Goal: Transaction & Acquisition: Purchase product/service

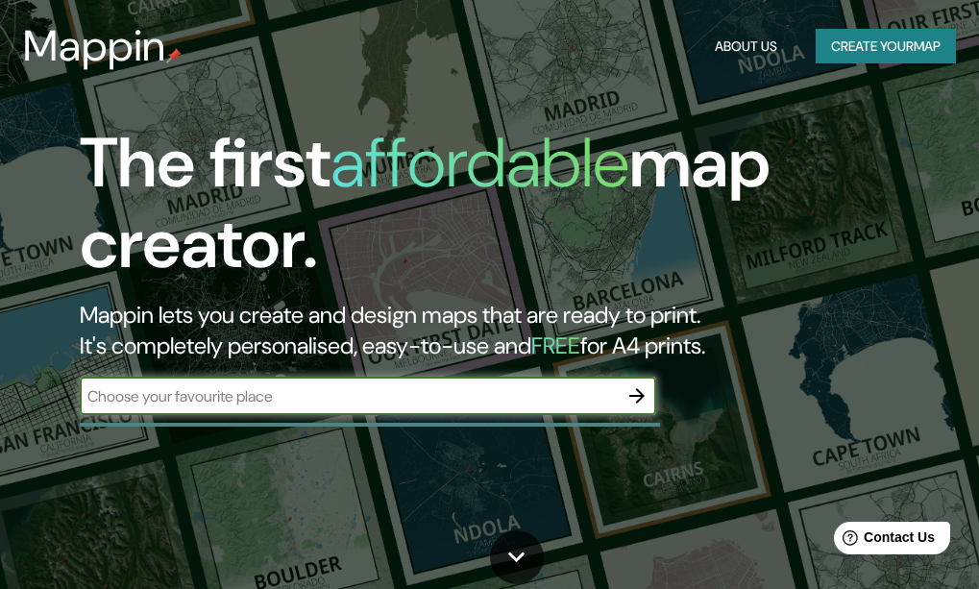
click at [869, 60] on button "Create your map" at bounding box center [886, 47] width 140 height 36
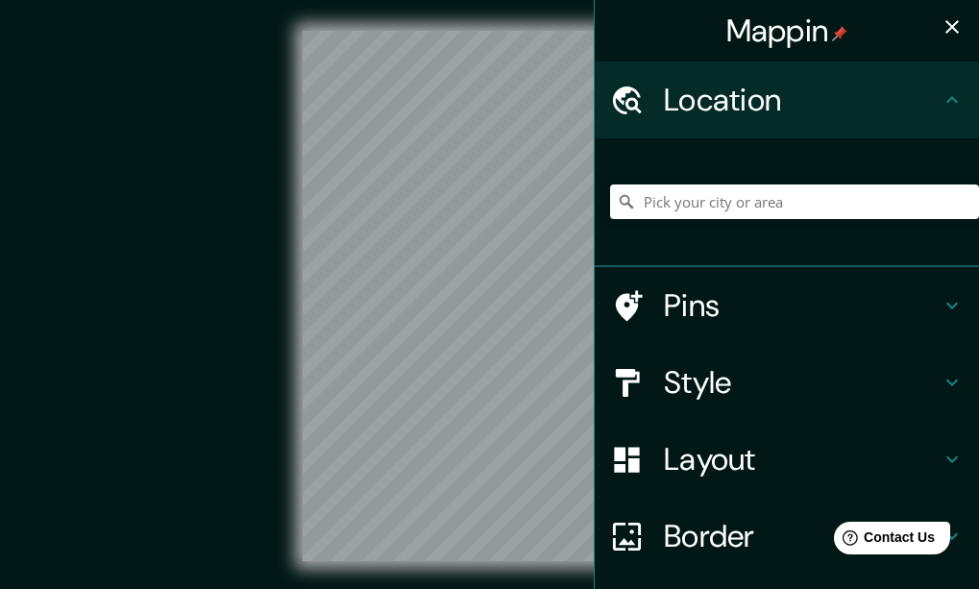
click at [512, 561] on div "© Mapbox © OpenStreetMap Improve this map" at bounding box center [489, 296] width 942 height 592
click at [688, 201] on input "Pick your city or area" at bounding box center [794, 201] width 369 height 35
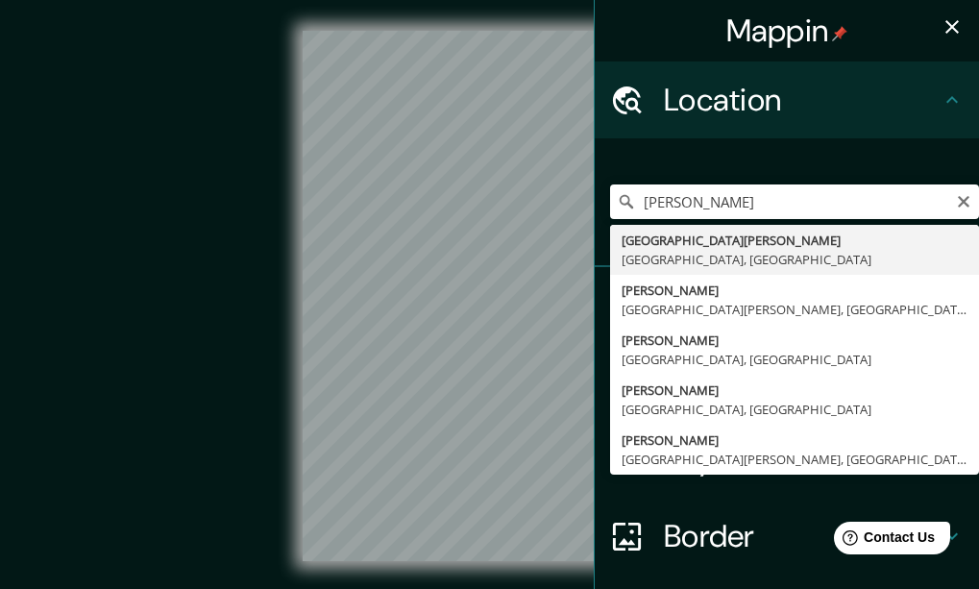
type input "[GEOGRAPHIC_DATA][PERSON_NAME], [GEOGRAPHIC_DATA], [GEOGRAPHIC_DATA]"
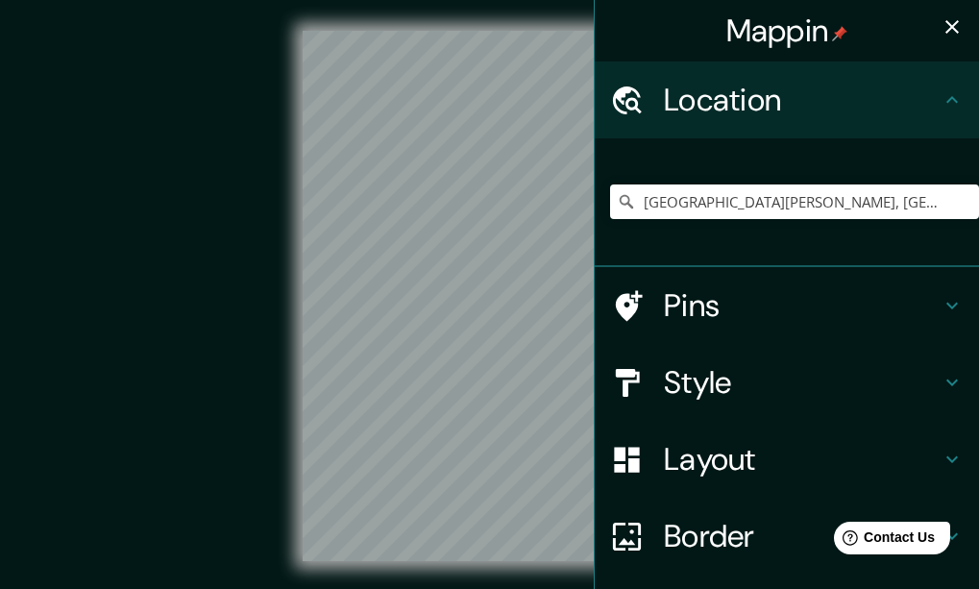
click at [941, 32] on icon "button" at bounding box center [952, 26] width 23 height 23
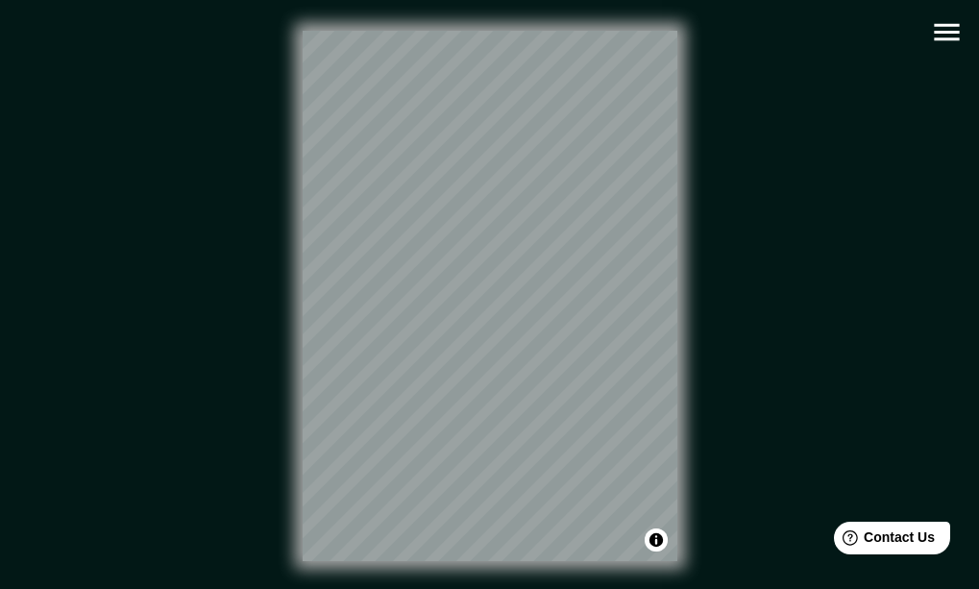
click at [940, 27] on icon "button" at bounding box center [947, 32] width 34 height 34
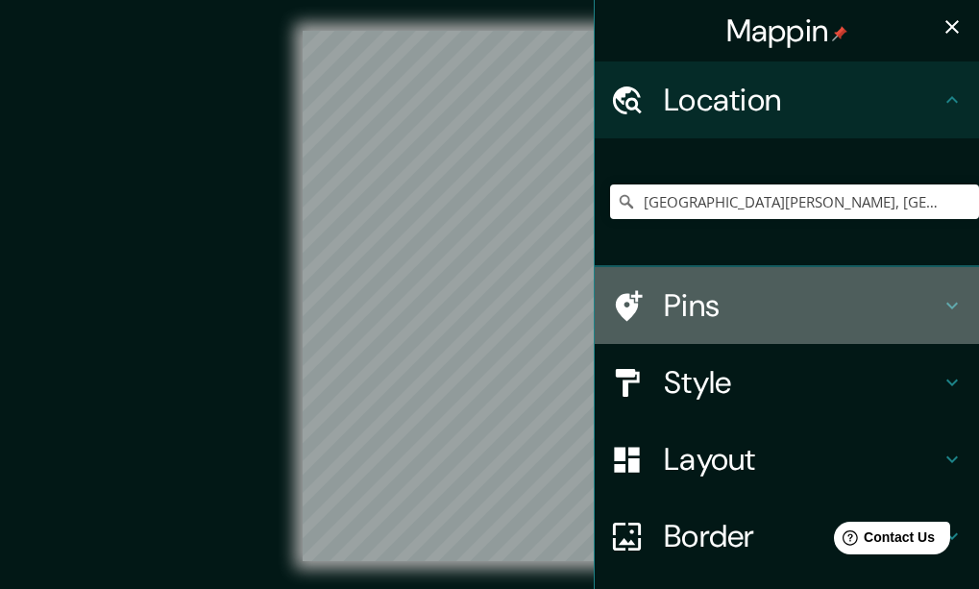
click at [689, 307] on h4 "Pins" at bounding box center [802, 305] width 277 height 38
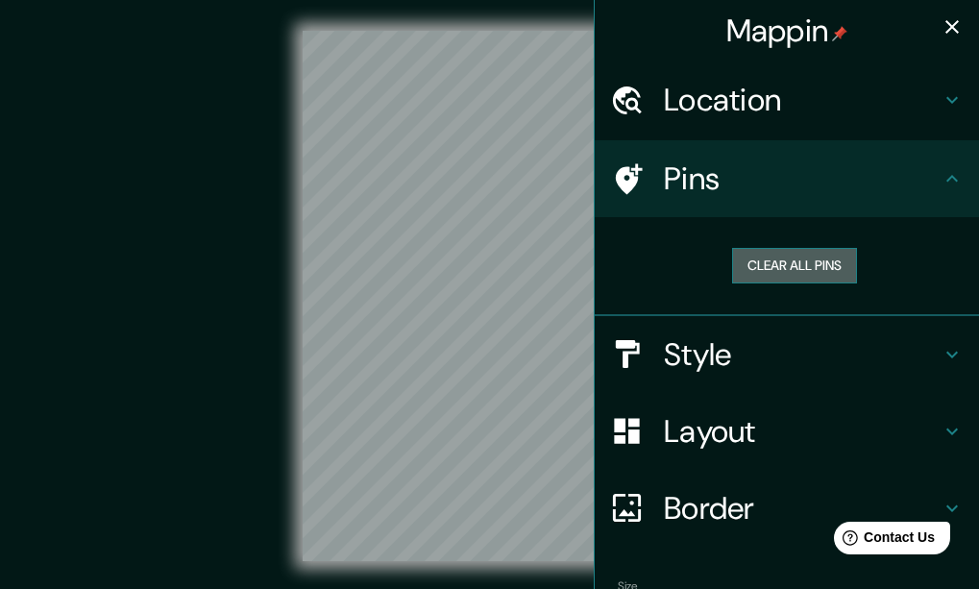
click at [792, 261] on button "Clear all pins" at bounding box center [794, 266] width 125 height 36
click at [781, 266] on button "Clear all pins" at bounding box center [794, 266] width 125 height 36
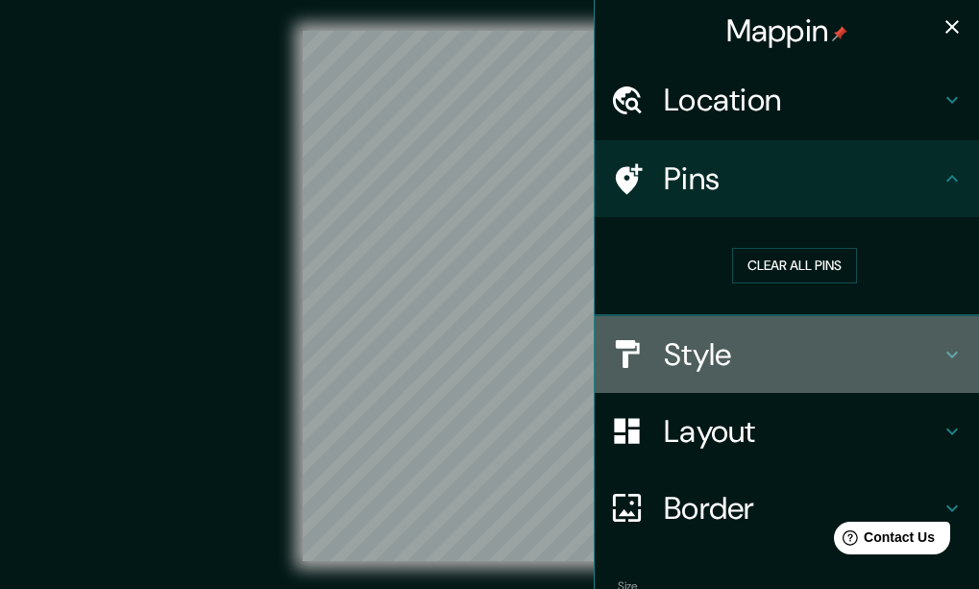
click at [704, 377] on div "Style" at bounding box center [787, 354] width 384 height 77
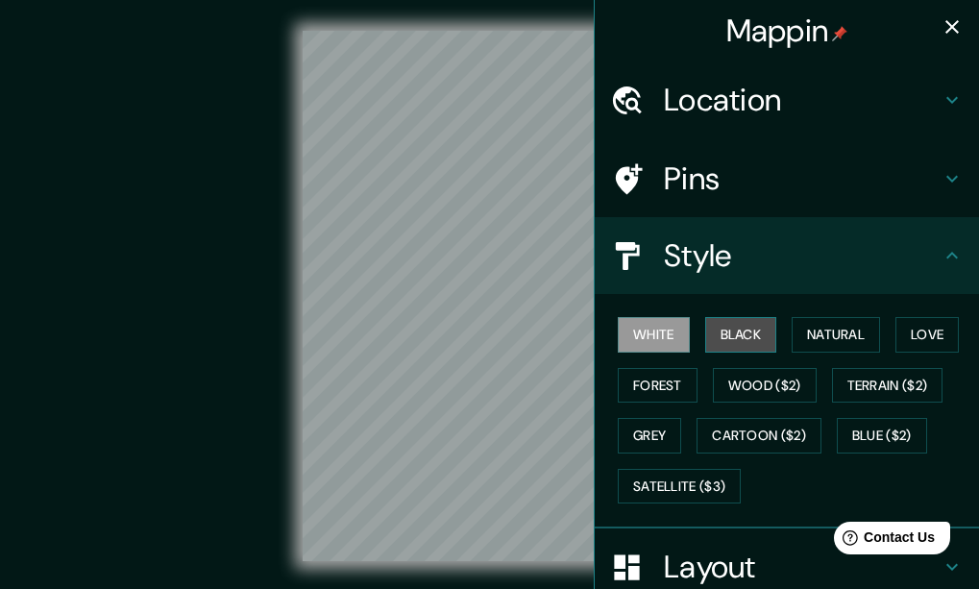
click at [726, 348] on button "Black" at bounding box center [741, 335] width 72 height 36
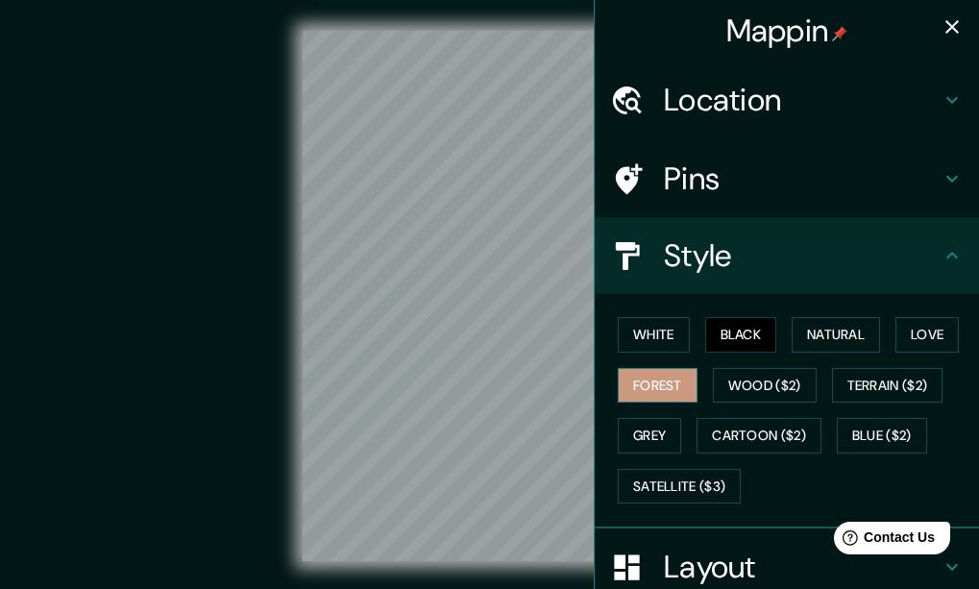
click at [648, 379] on button "Forest" at bounding box center [658, 386] width 80 height 36
click at [651, 333] on button "White" at bounding box center [654, 335] width 72 height 36
click at [654, 394] on button "Forest" at bounding box center [658, 386] width 80 height 36
click at [746, 371] on button "Wood ($2)" at bounding box center [765, 386] width 104 height 36
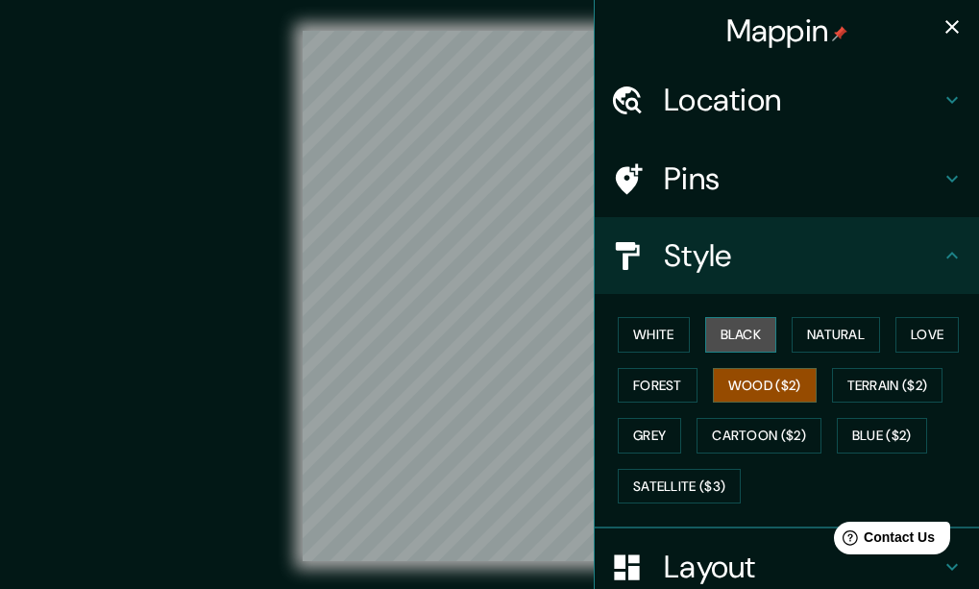
click at [746, 331] on button "Black" at bounding box center [741, 335] width 72 height 36
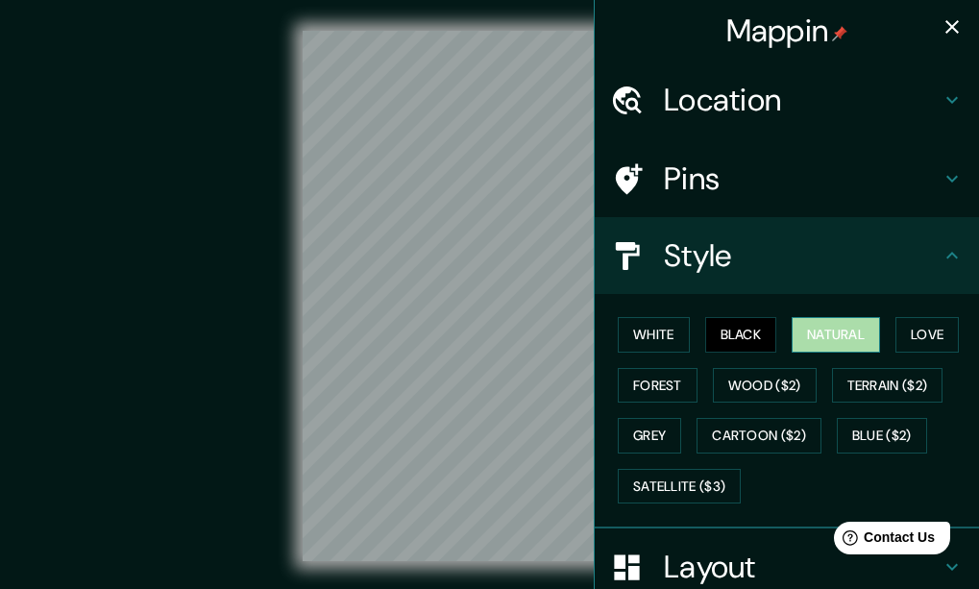
click at [856, 333] on button "Natural" at bounding box center [836, 335] width 88 height 36
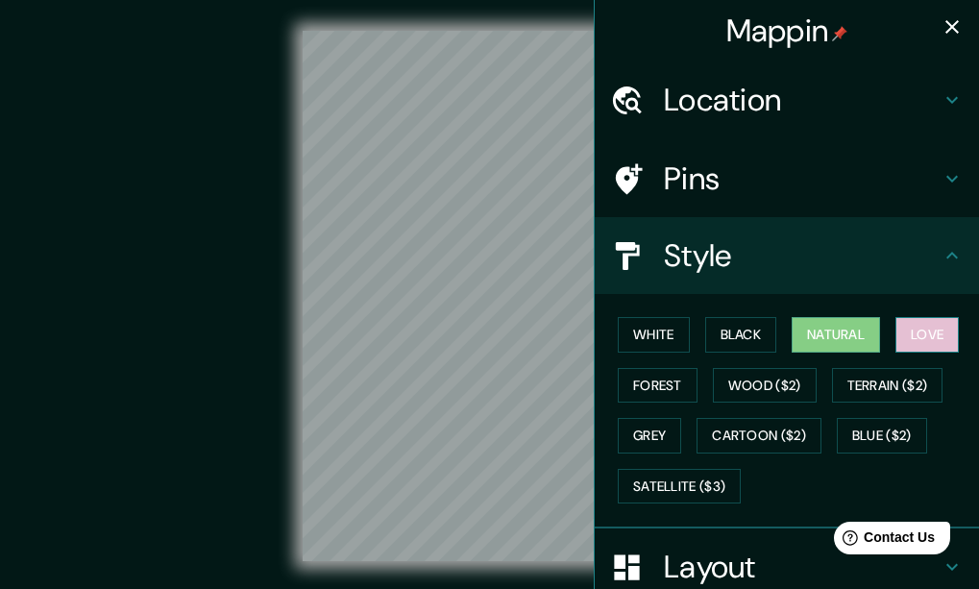
click at [930, 341] on button "Love" at bounding box center [926, 335] width 63 height 36
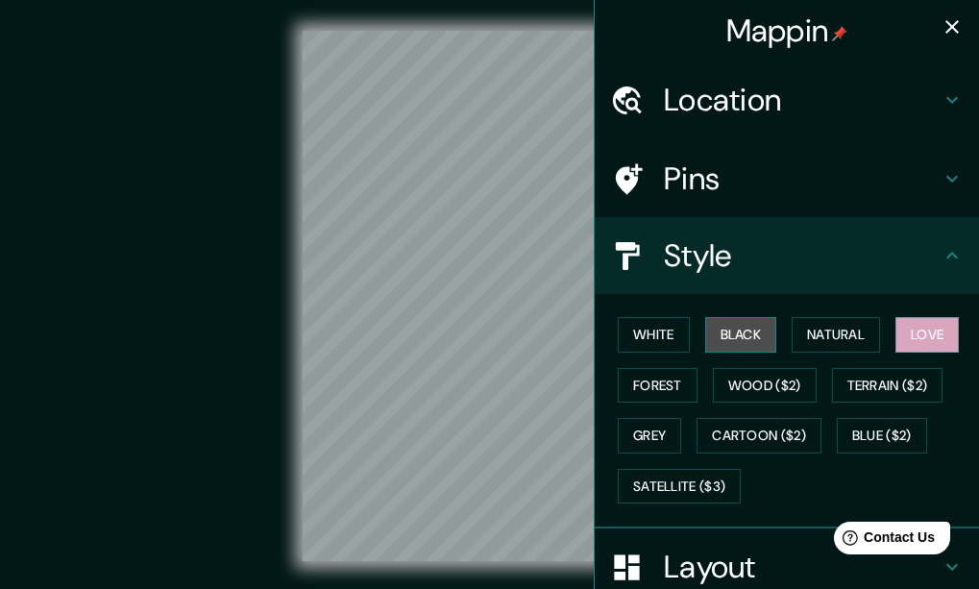
click at [735, 332] on button "Black" at bounding box center [741, 335] width 72 height 36
click at [699, 566] on h4 "Layout" at bounding box center [802, 567] width 277 height 38
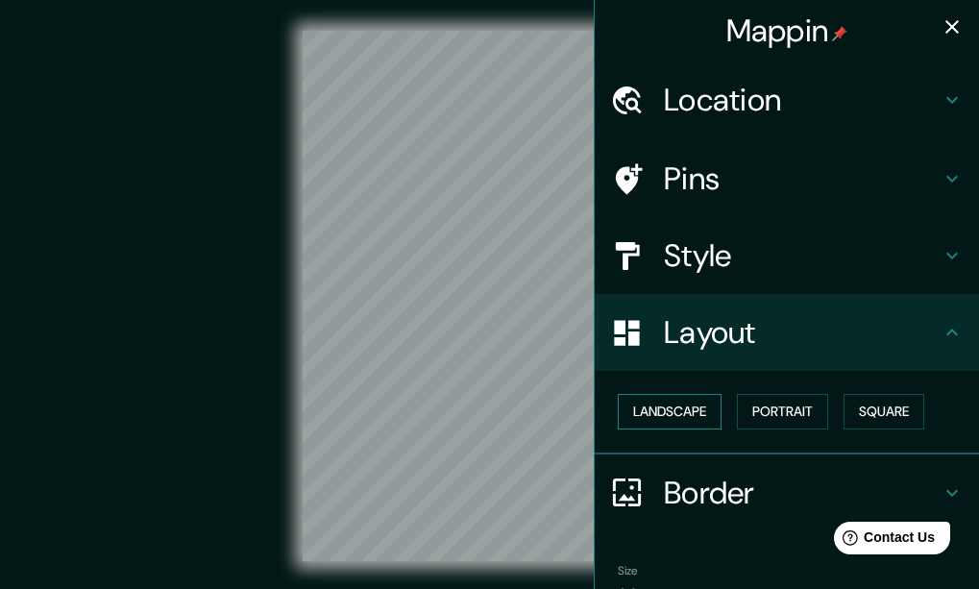
click at [670, 413] on button "Landscape" at bounding box center [670, 412] width 104 height 36
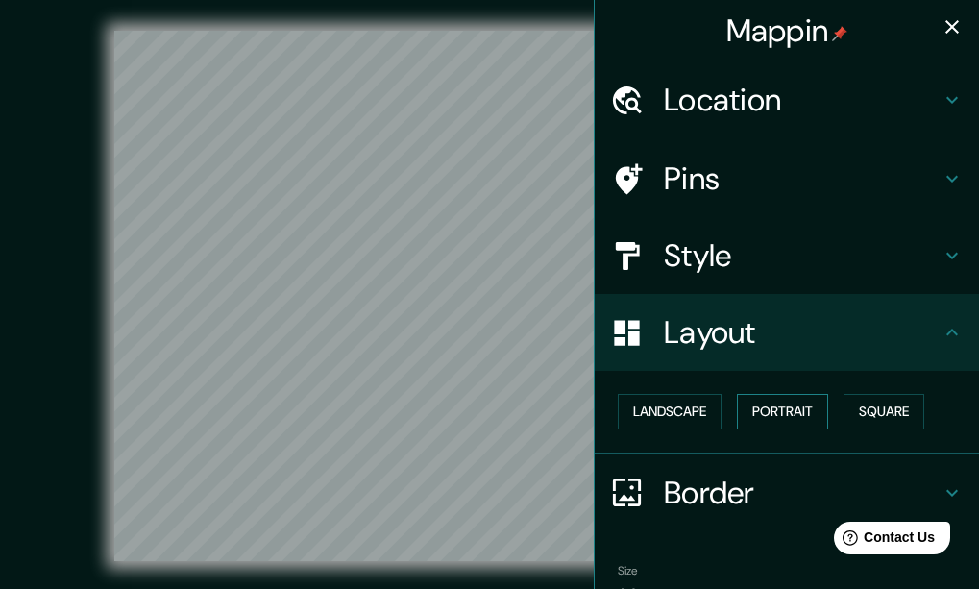
click at [782, 405] on button "Portrait" at bounding box center [782, 412] width 91 height 36
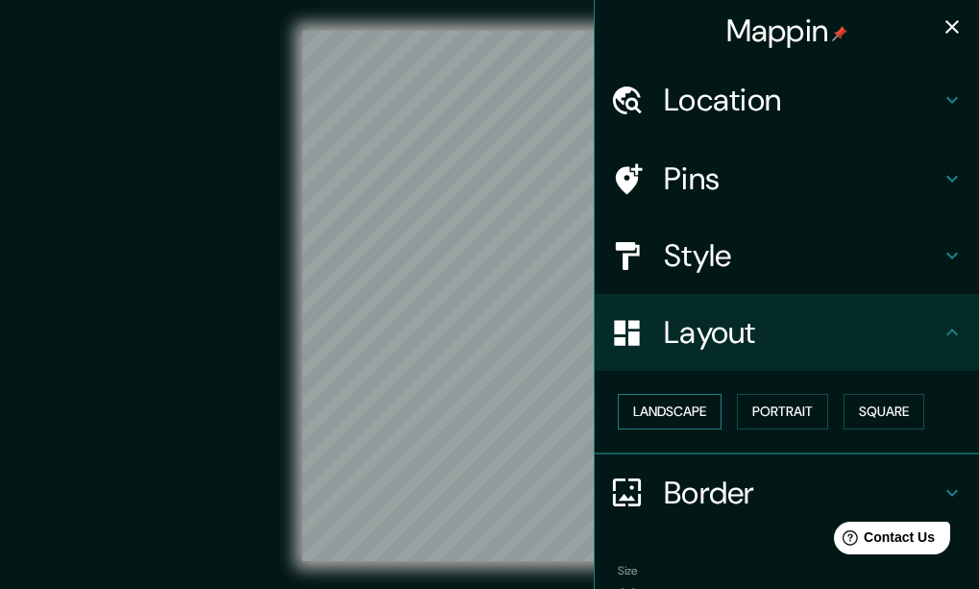
click at [647, 411] on button "Landscape" at bounding box center [670, 412] width 104 height 36
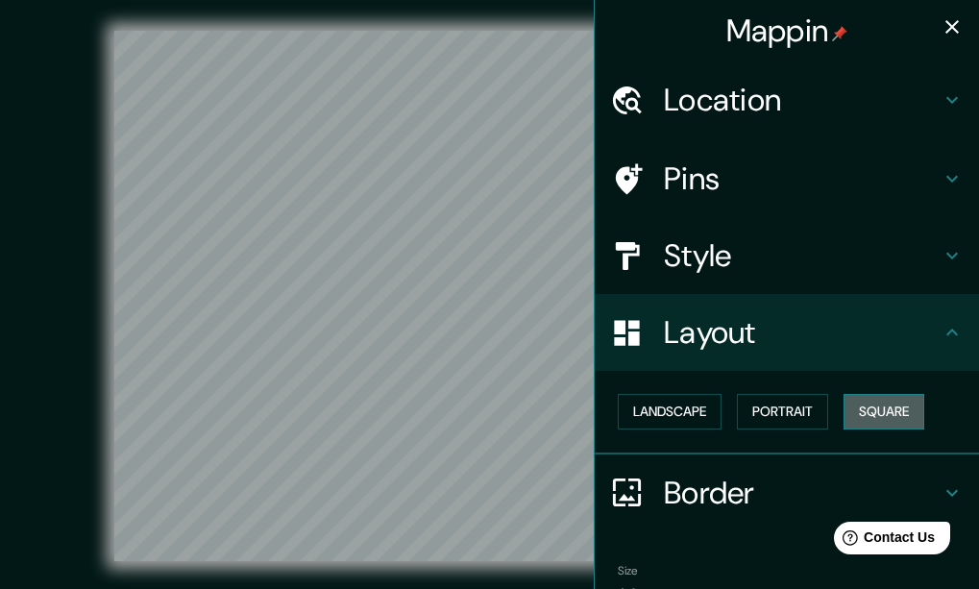
click at [869, 404] on button "Square" at bounding box center [884, 412] width 81 height 36
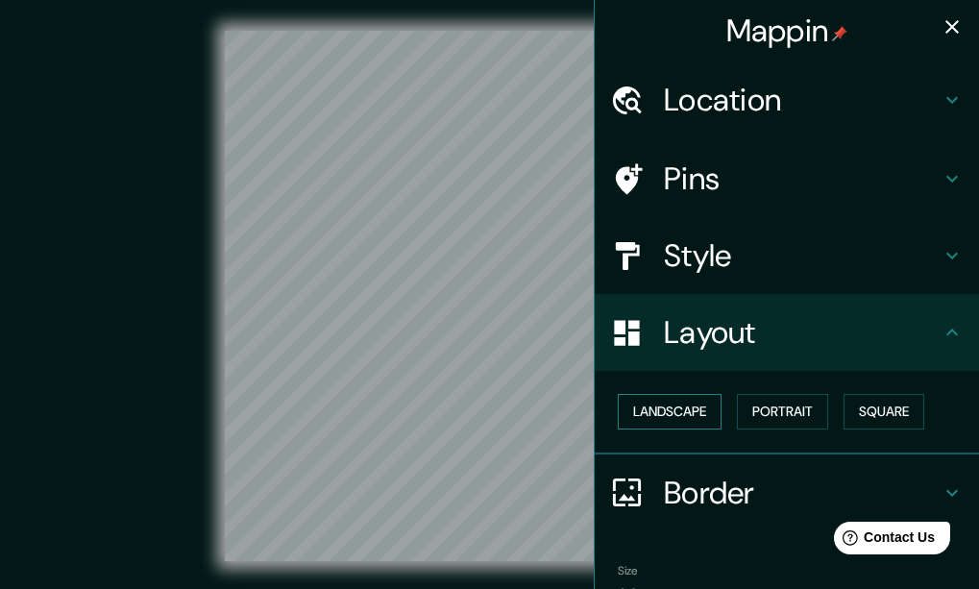
click at [625, 404] on button "Landscape" at bounding box center [670, 412] width 104 height 36
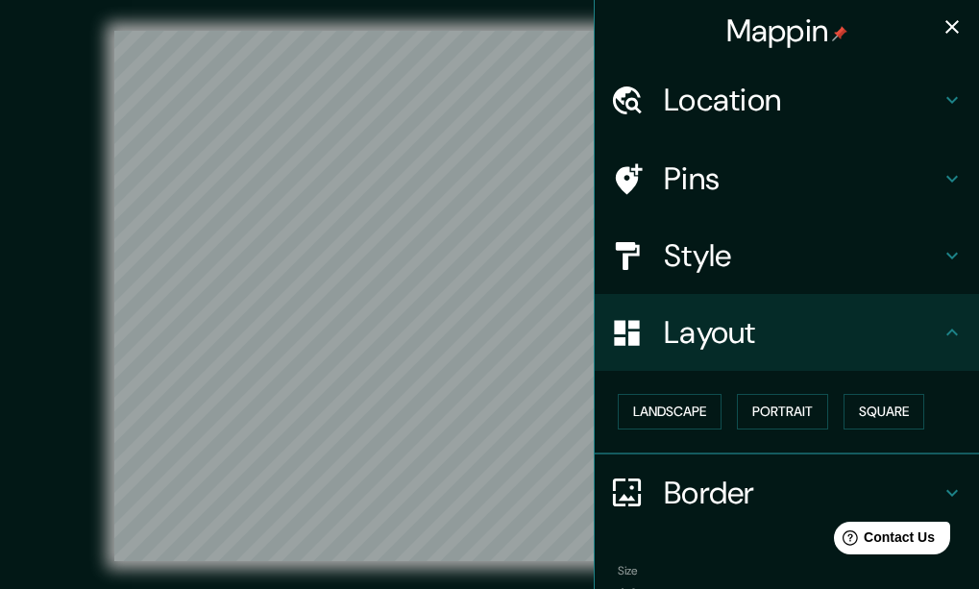
click at [643, 484] on div at bounding box center [637, 493] width 54 height 34
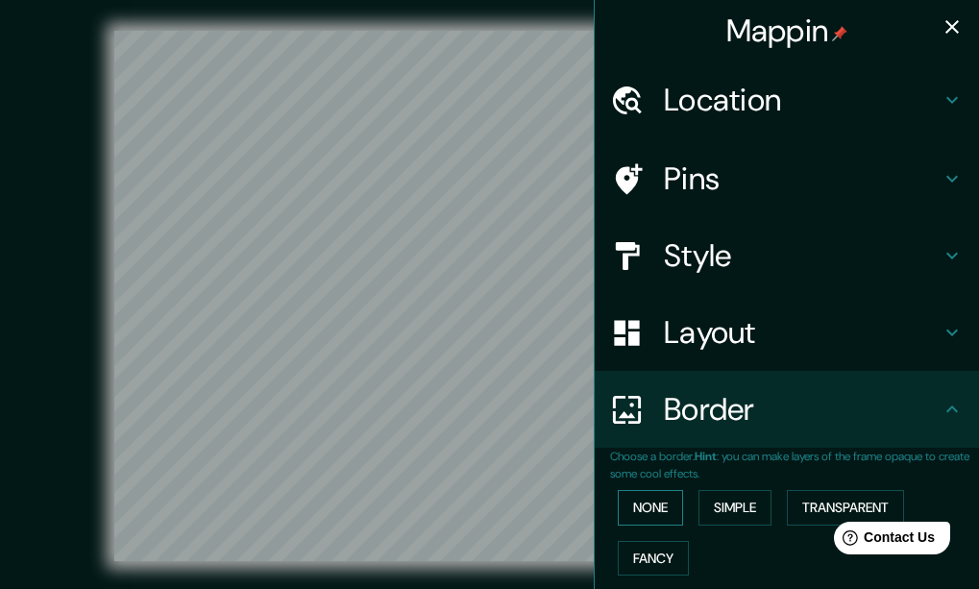
click at [633, 507] on button "None" at bounding box center [650, 508] width 65 height 36
click at [715, 507] on button "Simple" at bounding box center [734, 508] width 73 height 36
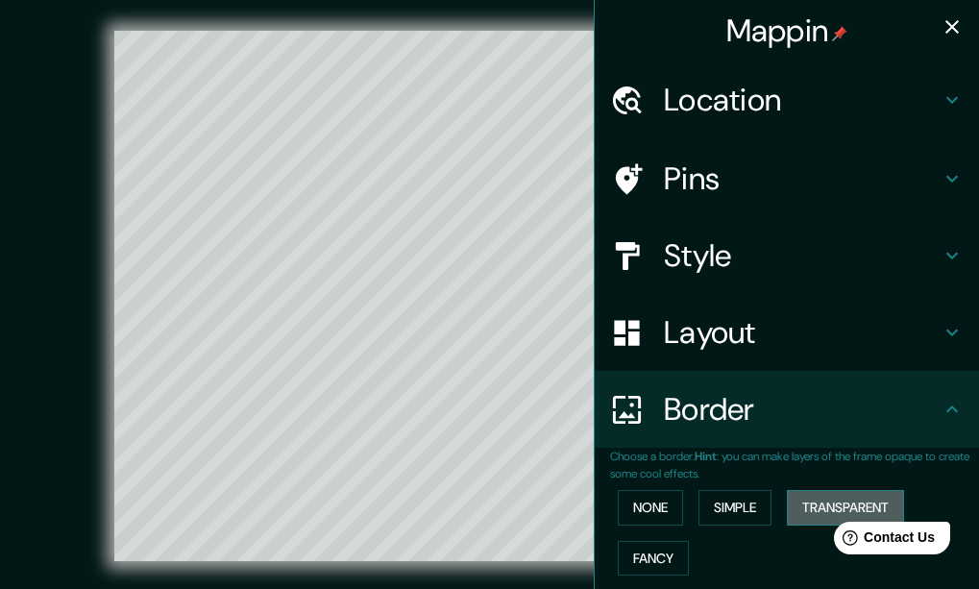
click at [816, 496] on button "Transparent" at bounding box center [845, 508] width 117 height 36
click at [639, 565] on button "Fancy" at bounding box center [653, 559] width 71 height 36
click at [638, 517] on button "None" at bounding box center [650, 508] width 65 height 36
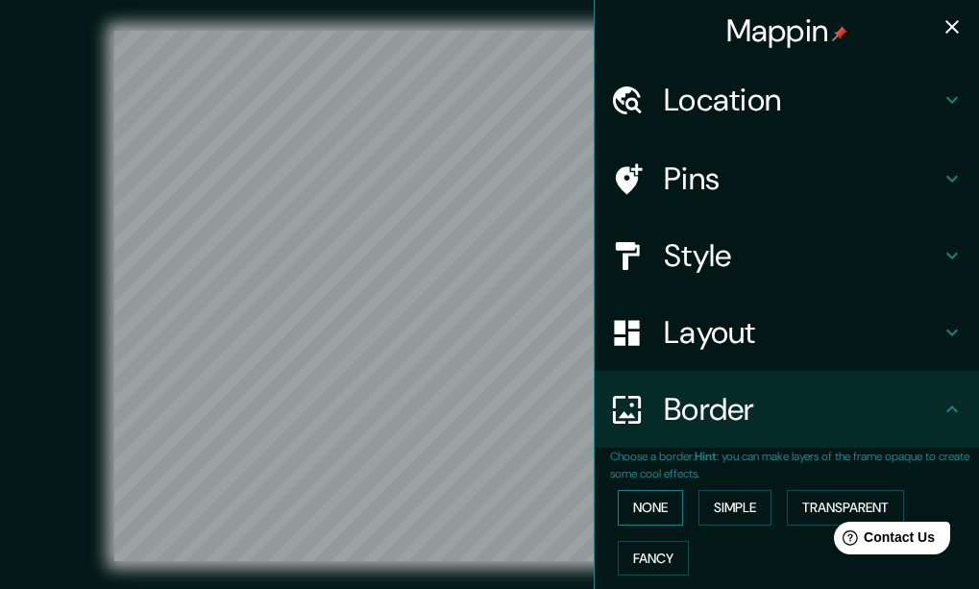
scroll to position [155, 0]
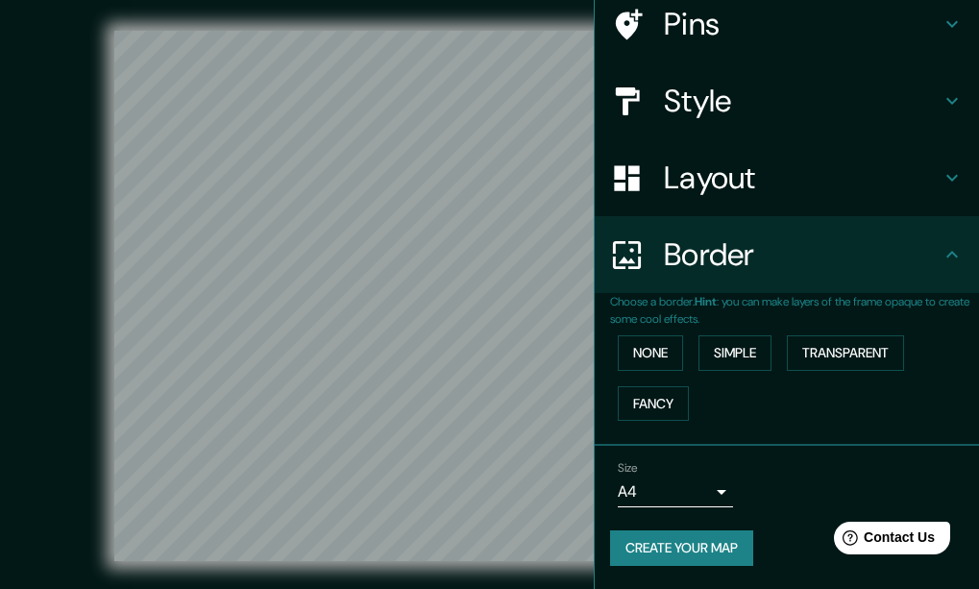
click at [698, 493] on body "Mappin Location Ciudad Juárez, Chihuahua, México Pins Style Layout Border Choos…" at bounding box center [489, 294] width 979 height 589
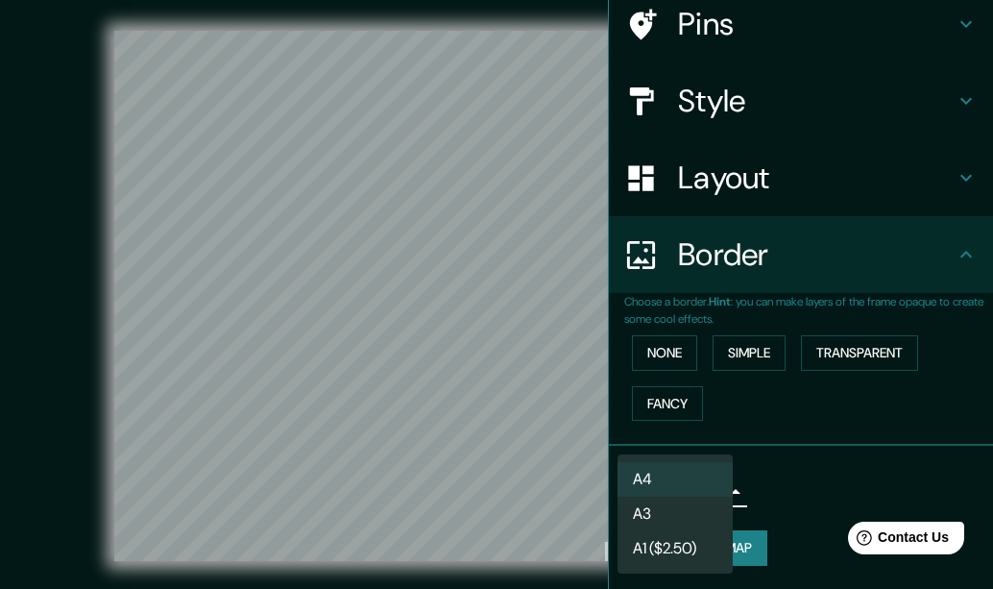
click at [541, 497] on div at bounding box center [496, 294] width 993 height 589
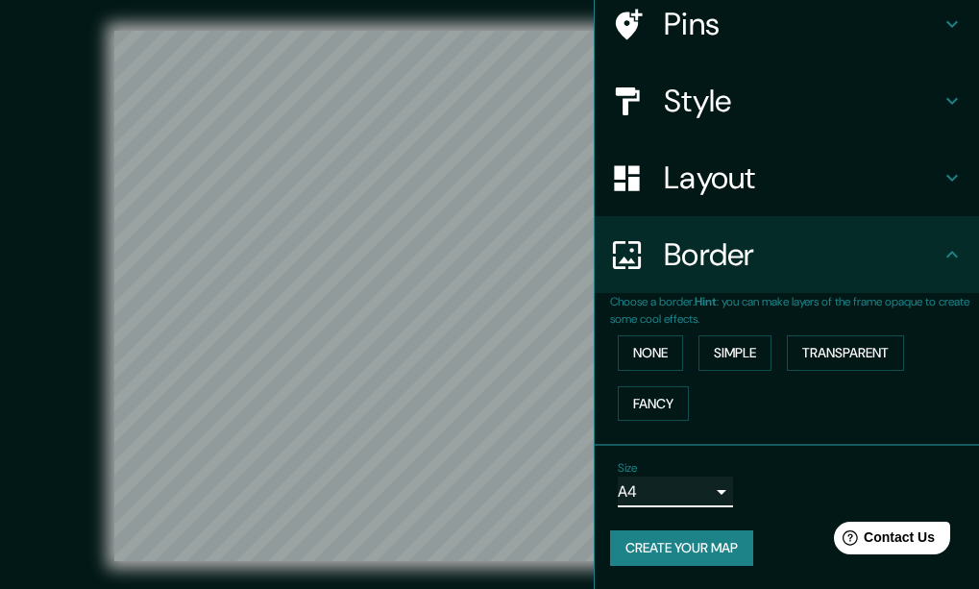
scroll to position [0, 0]
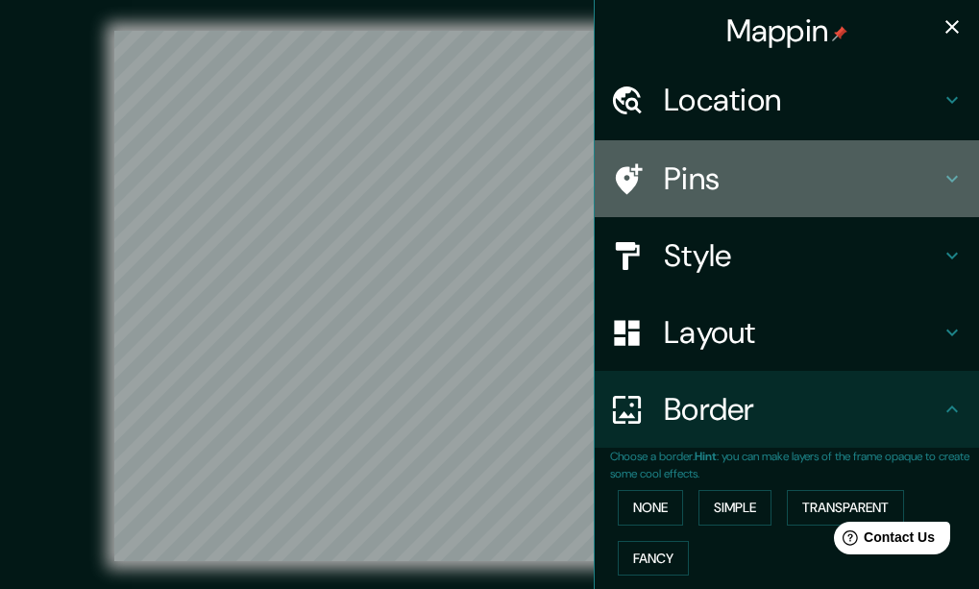
click at [713, 180] on h4 "Pins" at bounding box center [802, 178] width 277 height 38
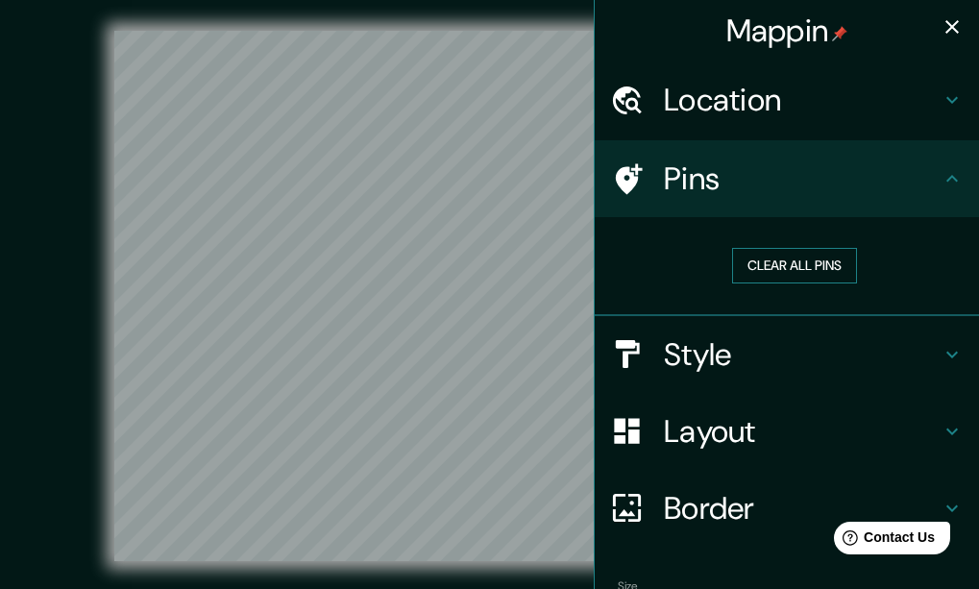
click at [753, 252] on button "Clear all pins" at bounding box center [794, 266] width 125 height 36
drag, startPoint x: 353, startPoint y: 263, endPoint x: 361, endPoint y: 302, distance: 39.4
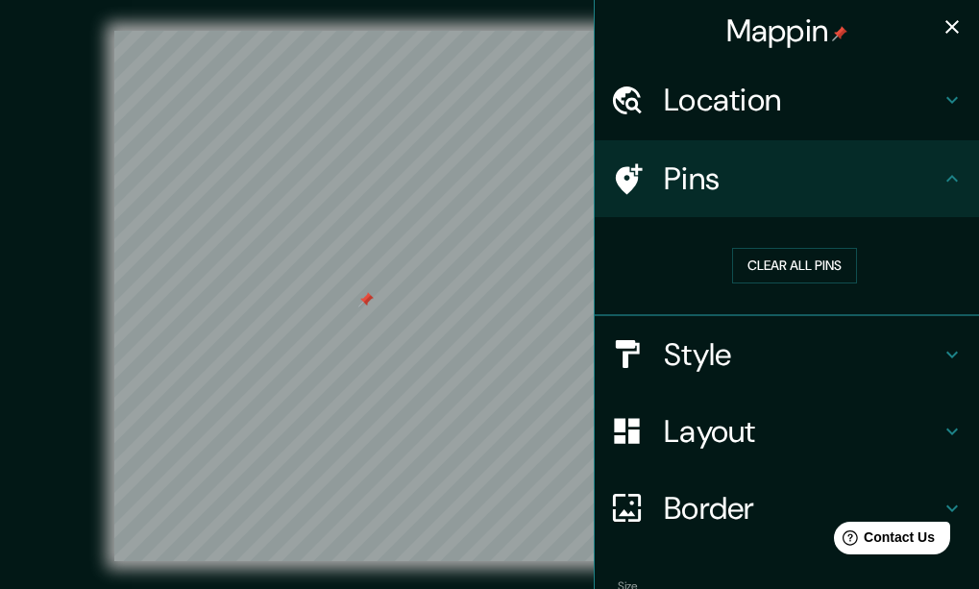
click at [361, 302] on div at bounding box center [365, 299] width 15 height 15
drag, startPoint x: 361, startPoint y: 291, endPoint x: 354, endPoint y: 271, distance: 21.6
click at [363, 298] on div at bounding box center [370, 305] width 15 height 15
click at [354, 271] on div at bounding box center [355, 273] width 15 height 15
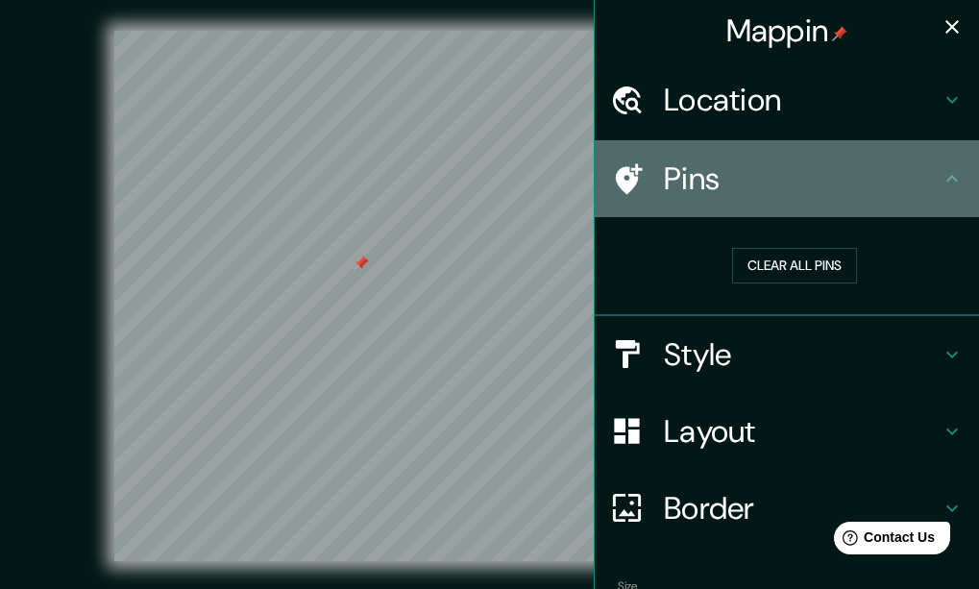
click at [696, 186] on h4 "Pins" at bounding box center [802, 178] width 277 height 38
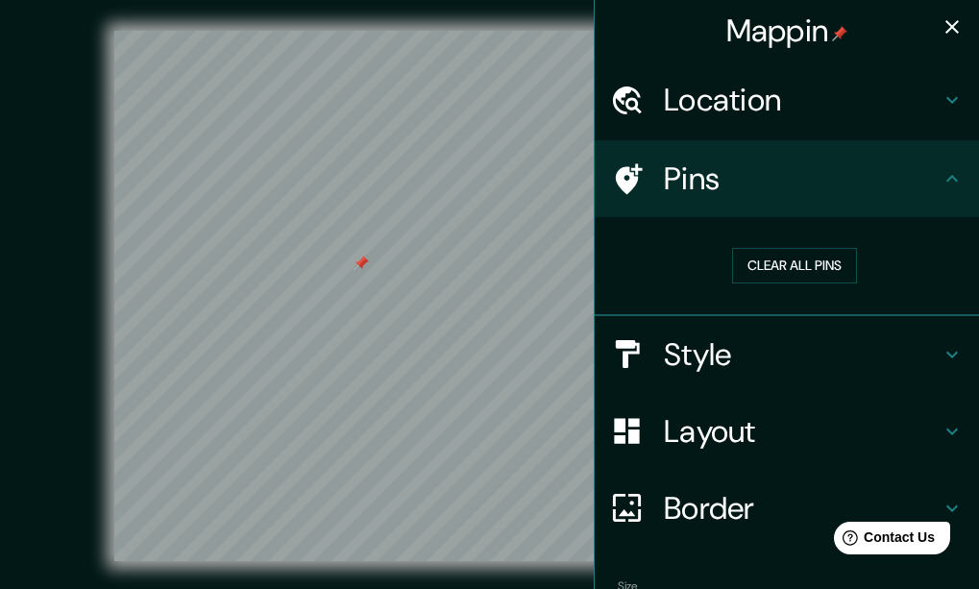
click at [941, 179] on icon at bounding box center [952, 178] width 23 height 23
drag, startPoint x: 346, startPoint y: 144, endPoint x: 305, endPoint y: 103, distance: 58.4
click at [308, 110] on div at bounding box center [308, 108] width 15 height 15
drag, startPoint x: 305, startPoint y: 98, endPoint x: 317, endPoint y: 146, distance: 49.6
click at [290, 46] on div at bounding box center [293, 53] width 15 height 15
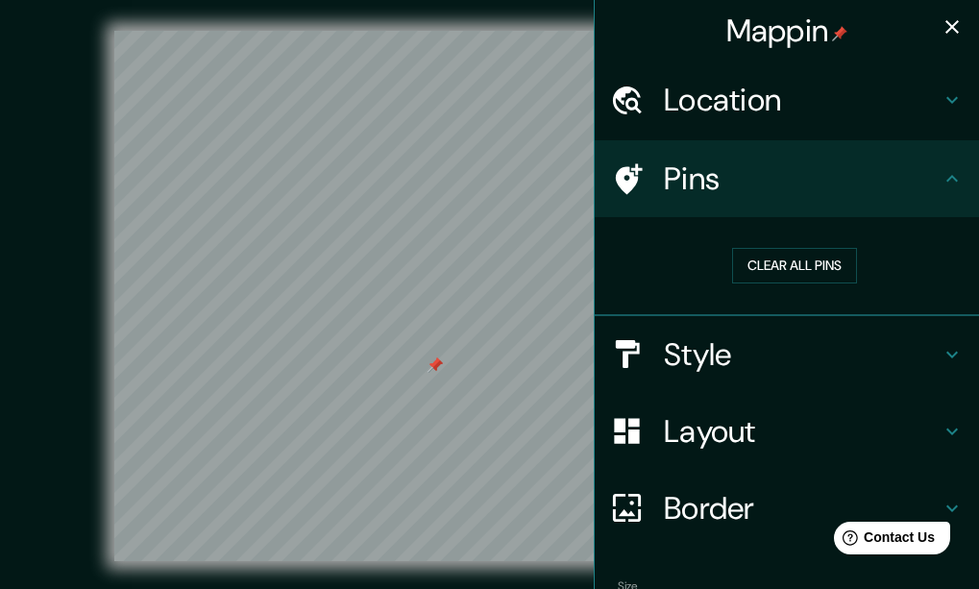
drag, startPoint x: 478, startPoint y: 444, endPoint x: 433, endPoint y: 359, distance: 95.8
click at [433, 359] on div at bounding box center [435, 364] width 15 height 15
click at [587, 136] on div "Mappin Location Ciudad Juárez, Chihuahua, México Pins Clear all pins Style Layo…" at bounding box center [489, 311] width 979 height 623
click at [475, 588] on html "Mappin Location Ciudad Juárez, Chihuahua, México Pins Clear all pins Style Layo…" at bounding box center [489, 294] width 979 height 589
click at [946, 16] on icon "button" at bounding box center [952, 26] width 23 height 23
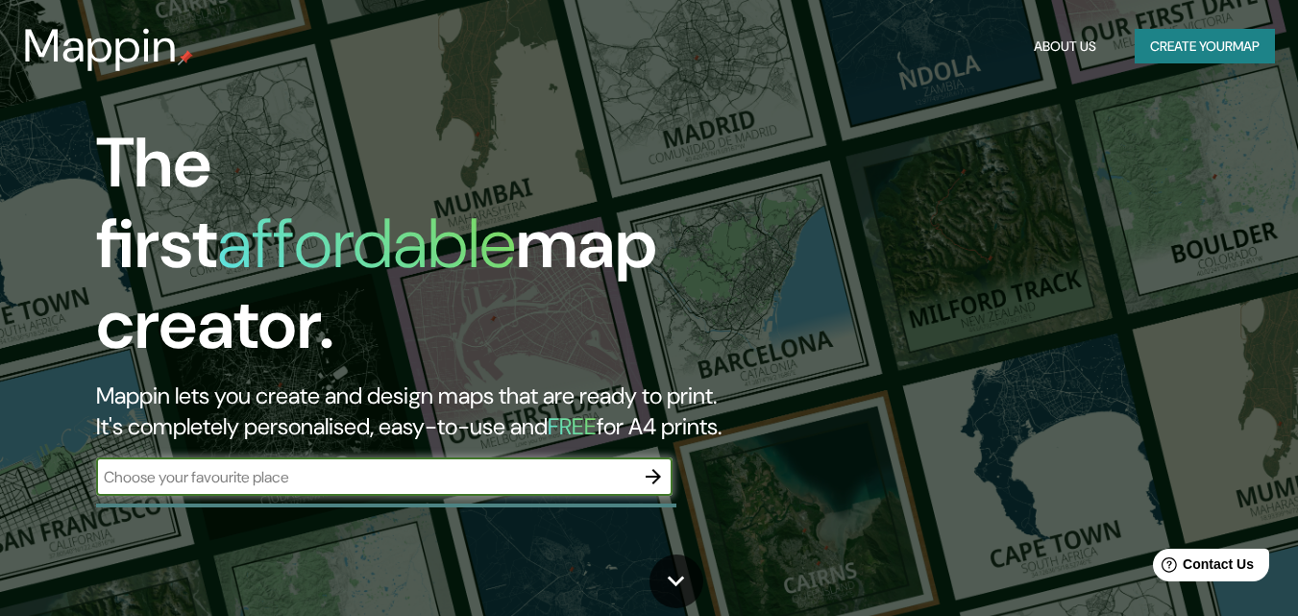
click at [992, 53] on button "Create your map" at bounding box center [1205, 47] width 140 height 36
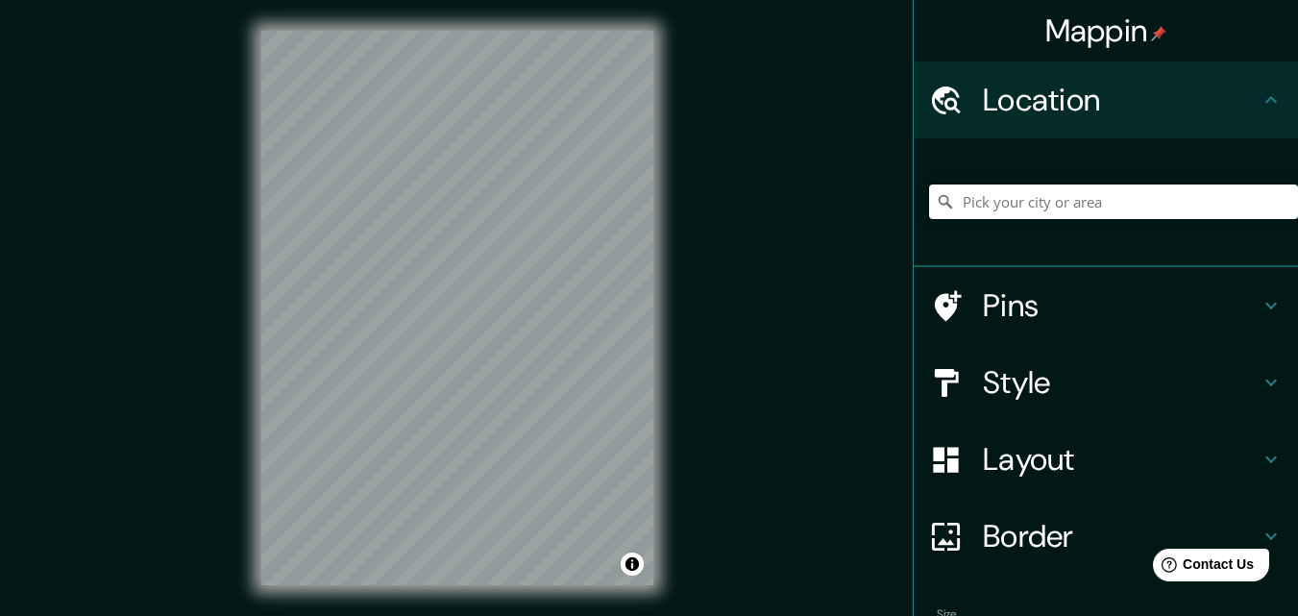
click at [988, 210] on input "Pick your city or area" at bounding box center [1113, 201] width 369 height 35
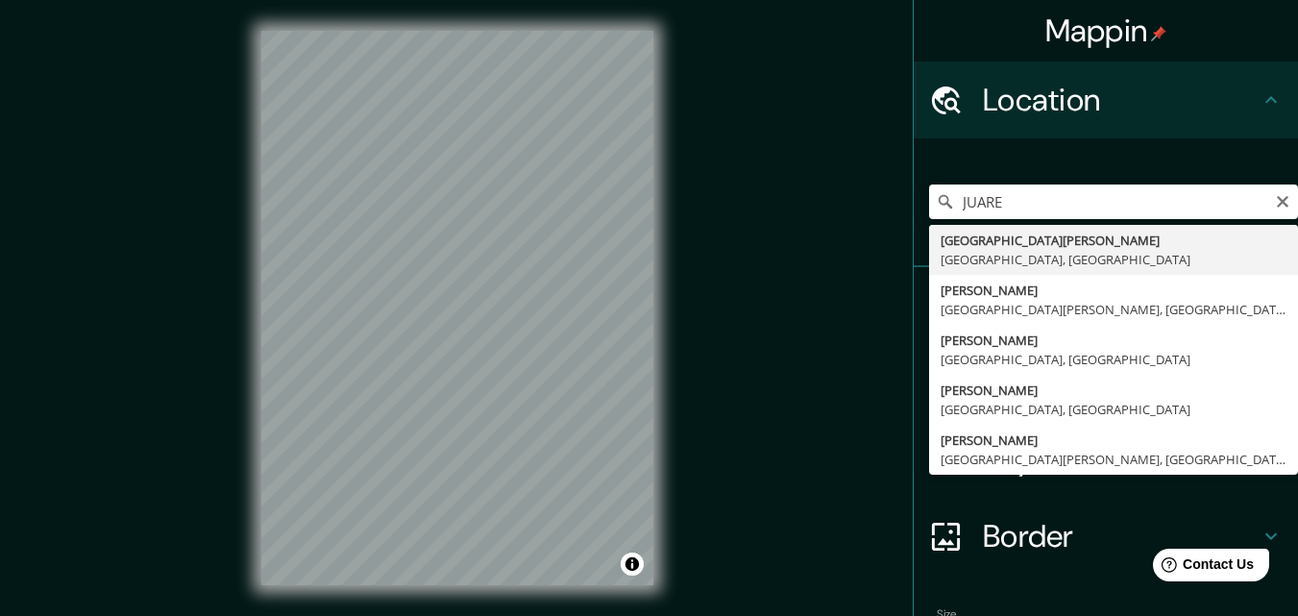
type input "[GEOGRAPHIC_DATA][PERSON_NAME], [GEOGRAPHIC_DATA], [GEOGRAPHIC_DATA]"
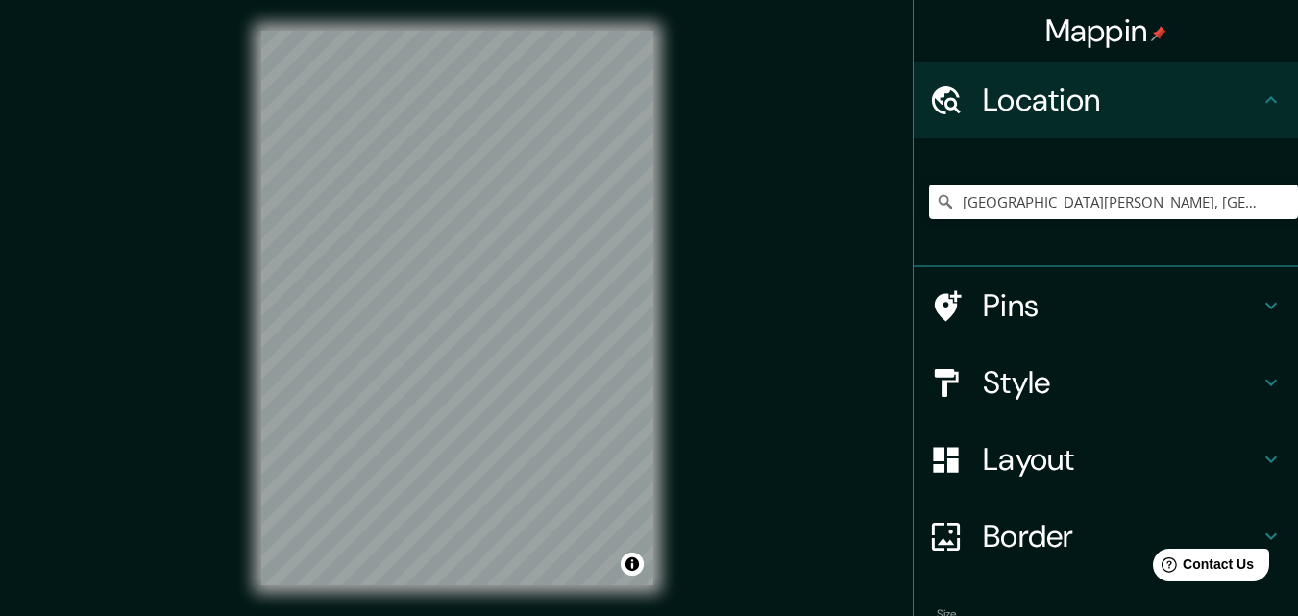
click at [992, 381] on h4 "Style" at bounding box center [1121, 382] width 277 height 38
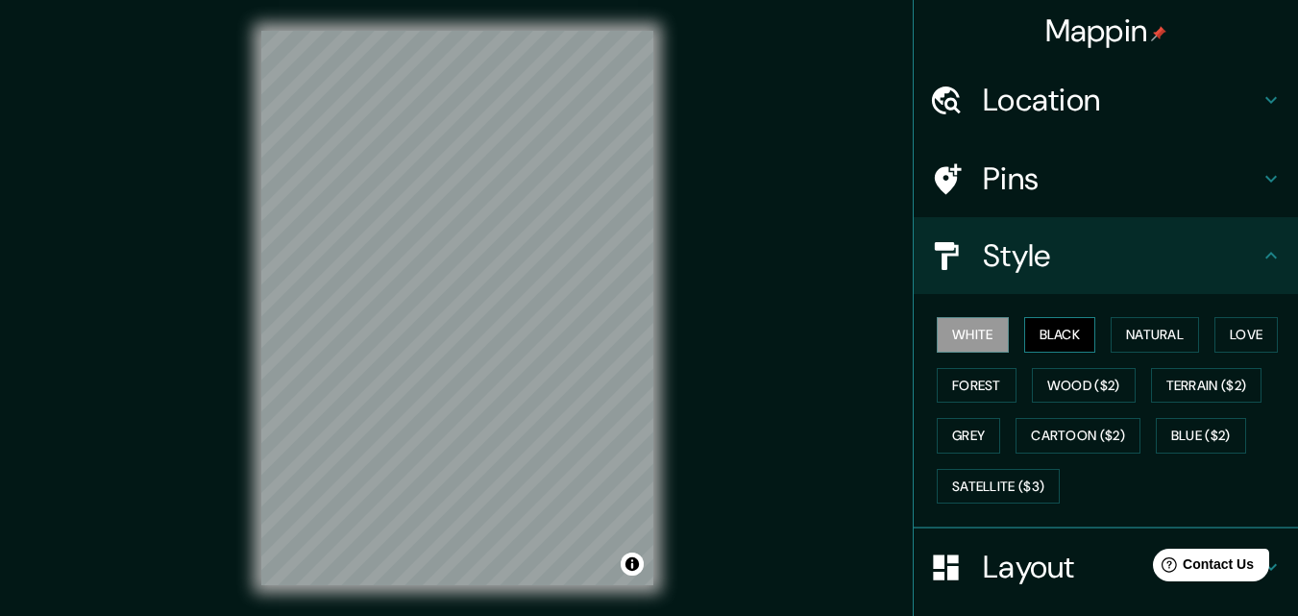
click at [992, 321] on button "Black" at bounding box center [1060, 335] width 72 height 36
click at [992, 334] on button "Natural" at bounding box center [1155, 335] width 88 height 36
click at [967, 335] on button "White" at bounding box center [973, 335] width 72 height 36
click at [992, 336] on button "Black" at bounding box center [1060, 335] width 72 height 36
click at [962, 386] on button "Forest" at bounding box center [977, 386] width 80 height 36
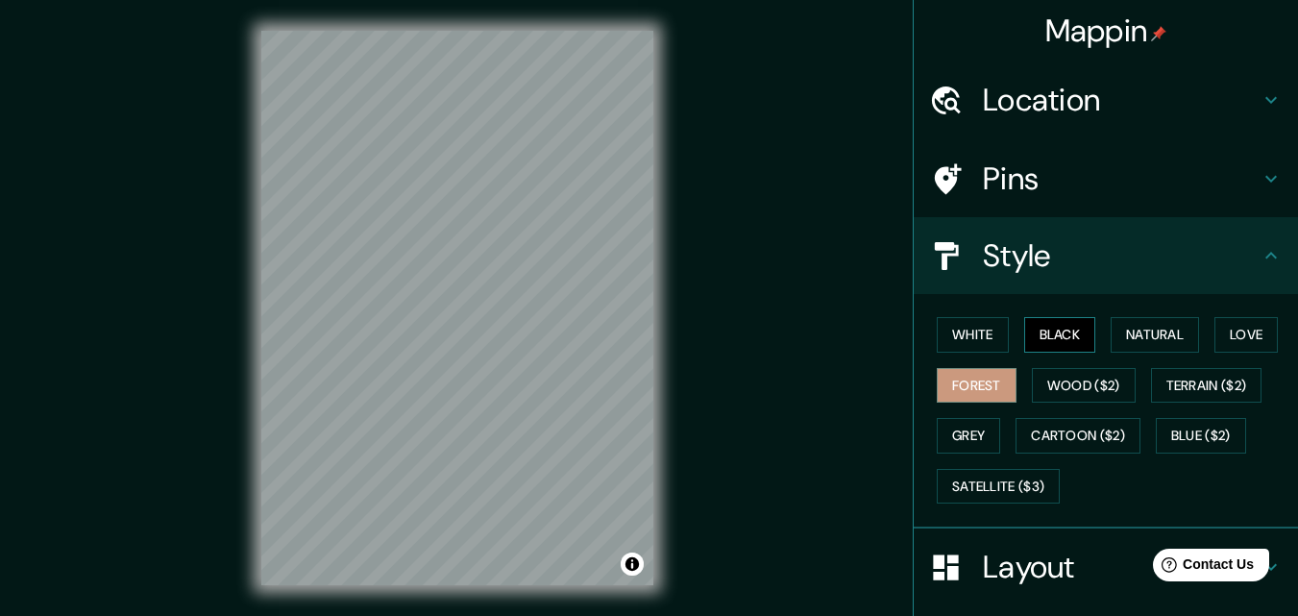
click at [992, 331] on button "Black" at bounding box center [1060, 335] width 72 height 36
click at [992, 338] on button "Natural" at bounding box center [1155, 335] width 88 height 36
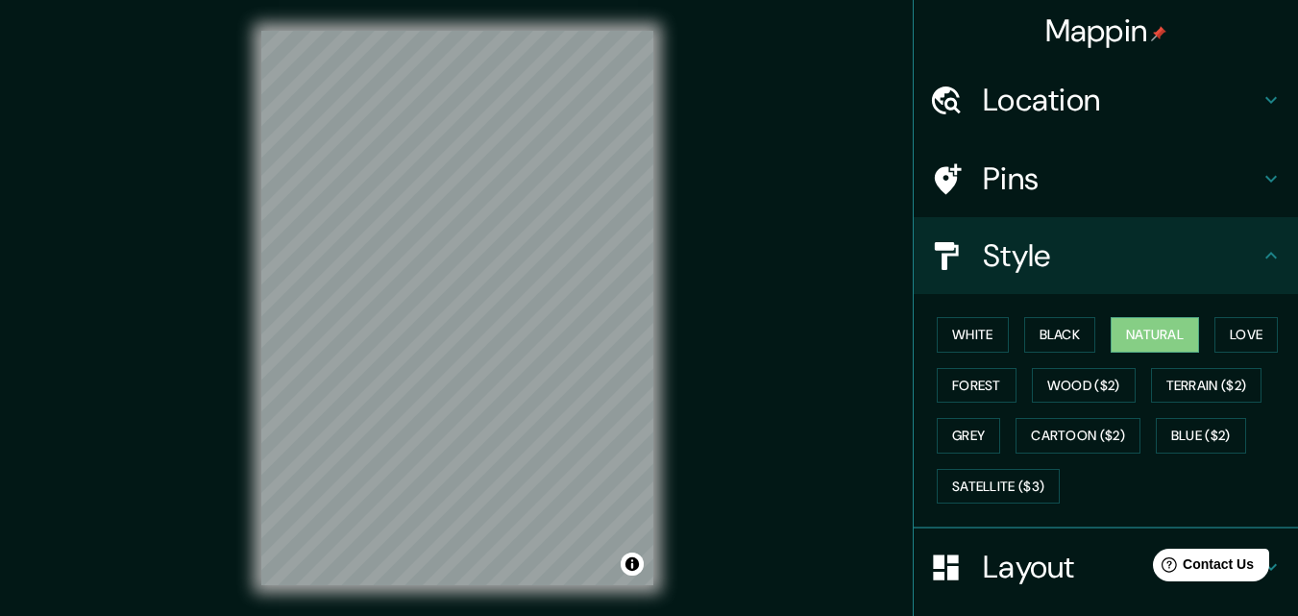
click at [858, 215] on div "Mappin Location [GEOGRAPHIC_DATA][PERSON_NAME], [GEOGRAPHIC_DATA], [GEOGRAPHIC_…" at bounding box center [649, 323] width 1298 height 647
